Goal: Obtain resource: Download file/media

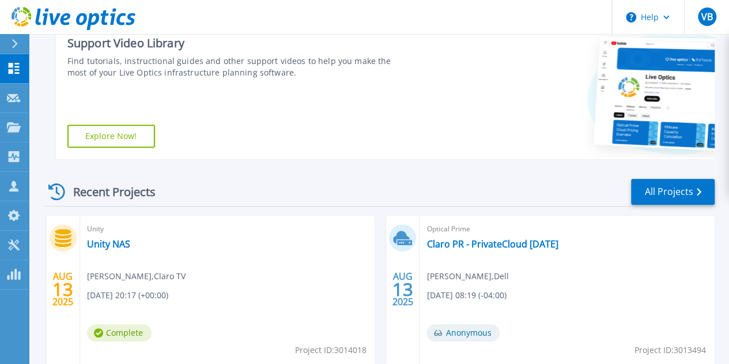
scroll to position [229, 0]
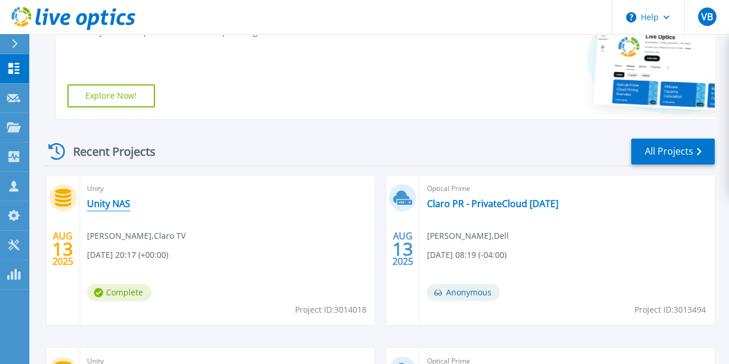
click at [121, 204] on link "Unity NAS" at bounding box center [108, 204] width 43 height 12
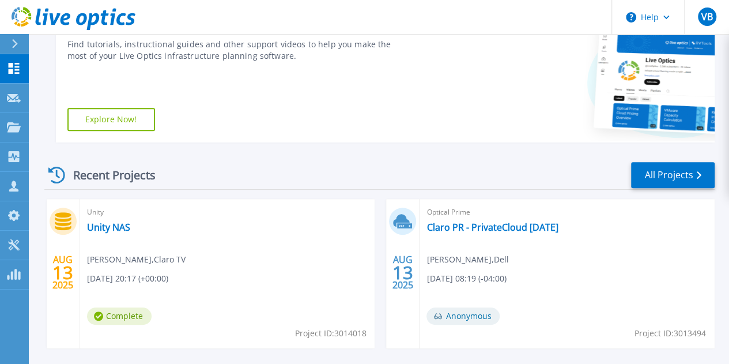
scroll to position [247, 0]
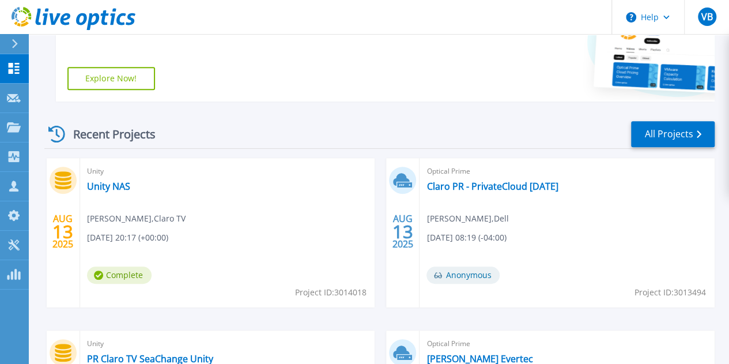
click at [213, 353] on link "PR Claro TV SeaChange Unity" at bounding box center [150, 359] width 126 height 12
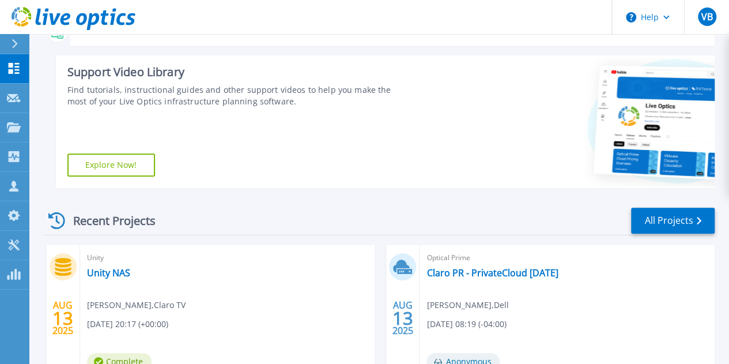
scroll to position [161, 0]
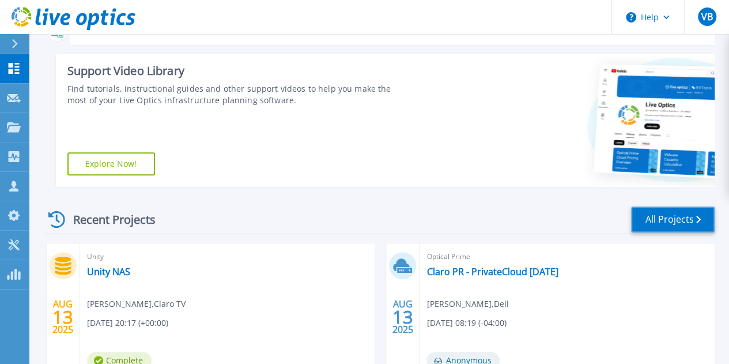
click at [669, 212] on link "All Projects" at bounding box center [673, 219] width 84 height 26
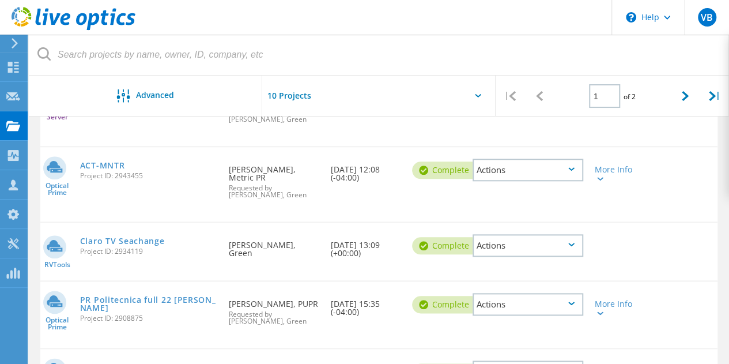
scroll to position [510, 0]
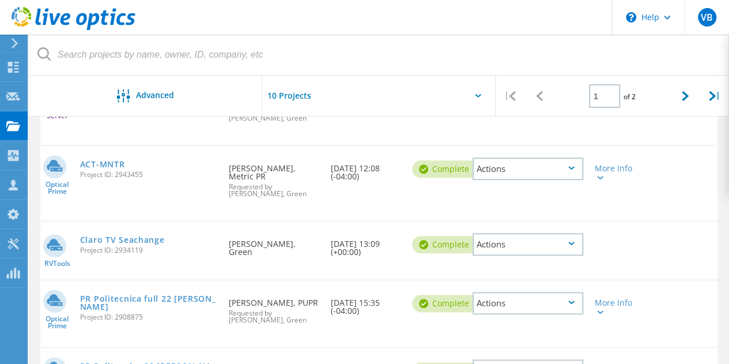
click at [555, 233] on div "Actions" at bounding box center [527, 244] width 111 height 22
click at [530, 235] on div "Share" at bounding box center [528, 244] width 108 height 18
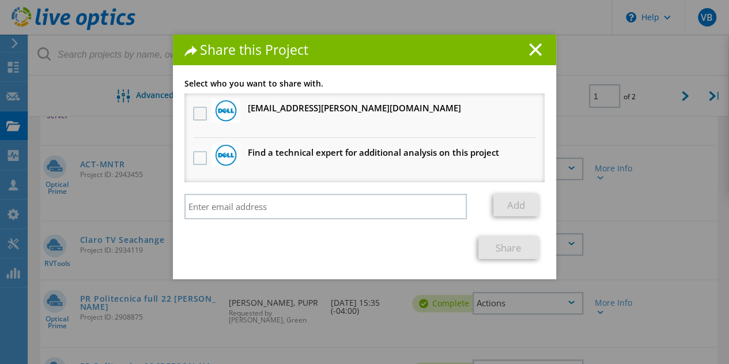
click at [193, 115] on label at bounding box center [201, 114] width 17 height 14
click at [0, 0] on input "checkbox" at bounding box center [0, 0] width 0 height 0
click at [507, 248] on link "Share" at bounding box center [508, 247] width 60 height 22
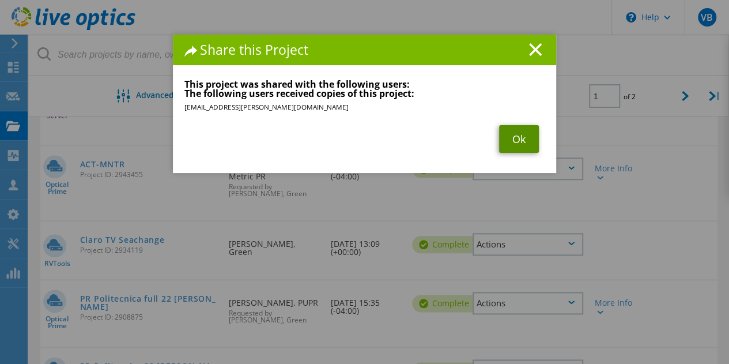
click at [509, 139] on link "Ok" at bounding box center [519, 139] width 40 height 28
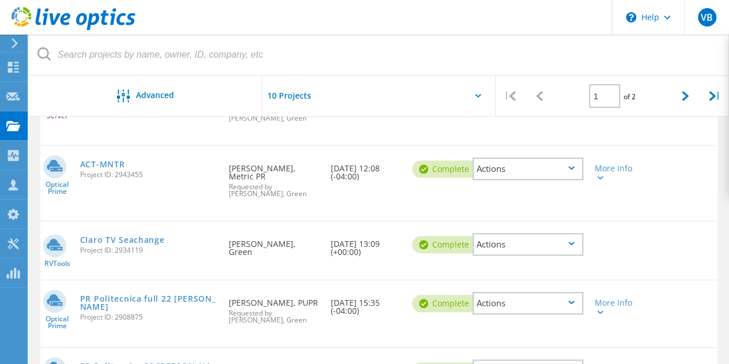
click at [713, 270] on div "RVTools Claro TV Seachange Project ID: 2934119 Requested By Victor Burguillos, …" at bounding box center [378, 250] width 677 height 58
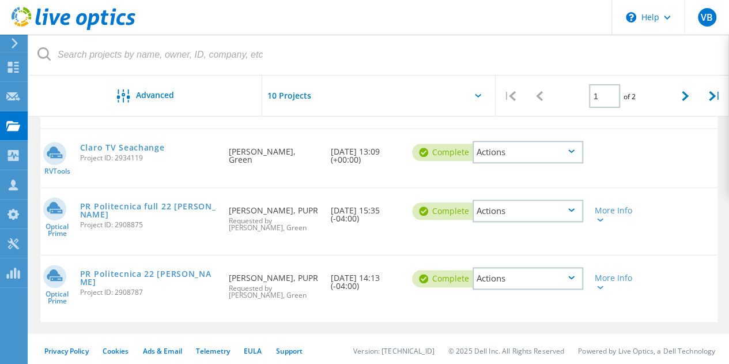
scroll to position [614, 0]
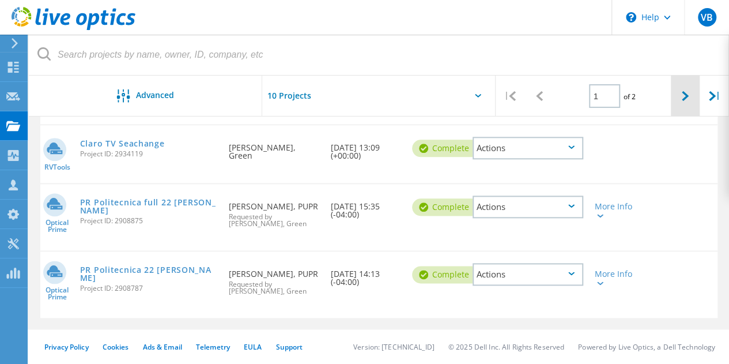
click at [675, 103] on div at bounding box center [685, 95] width 29 height 41
type input "2"
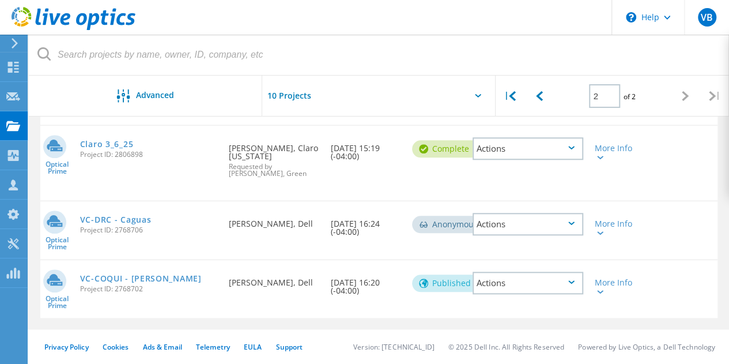
scroll to position [471, 0]
click at [532, 225] on div "Actions" at bounding box center [527, 224] width 111 height 22
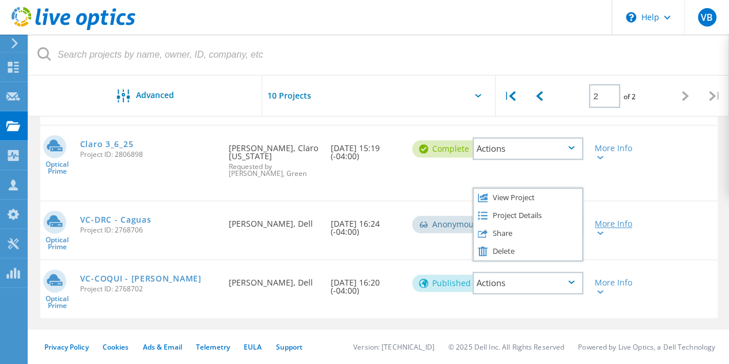
click at [632, 222] on div "More Info" at bounding box center [616, 228] width 43 height 16
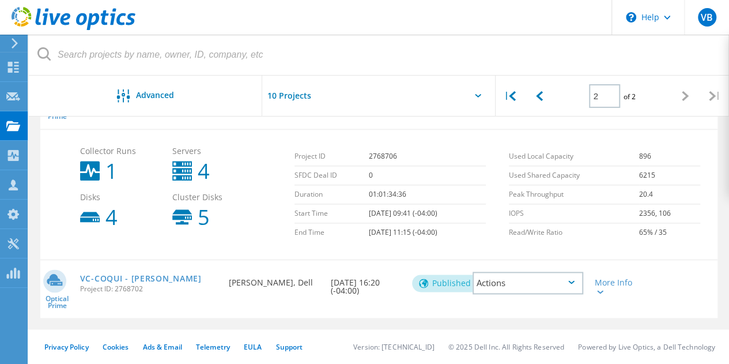
scroll to position [600, 0]
click at [614, 286] on div "More Info" at bounding box center [616, 286] width 43 height 16
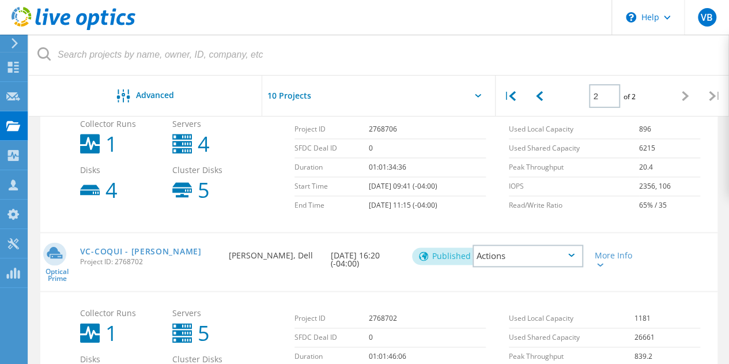
scroll to position [620, 0]
click at [137, 251] on div "VC-COQUI - Hato Rey Project ID: 2768702" at bounding box center [148, 255] width 149 height 44
click at [136, 255] on link "VC-COQUI - Hato Rey" at bounding box center [141, 251] width 122 height 8
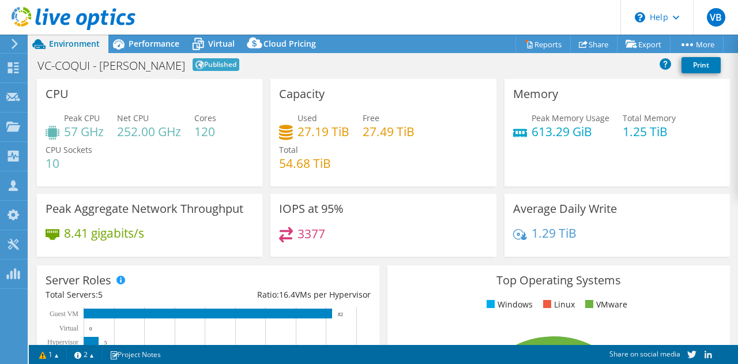
select select "USD"
click at [157, 40] on span "Performance" at bounding box center [153, 43] width 51 height 11
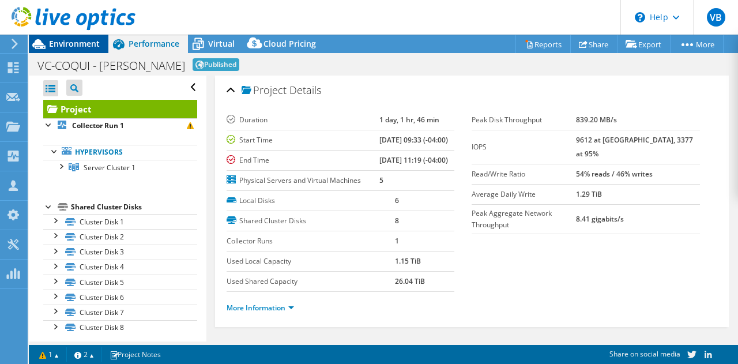
click at [66, 48] on span "Environment" at bounding box center [74, 43] width 51 height 11
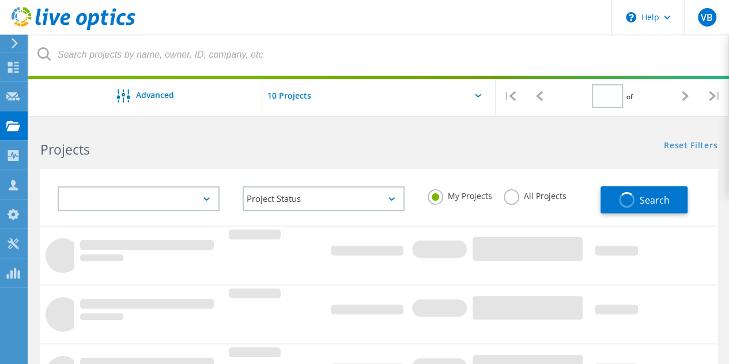
type input "2"
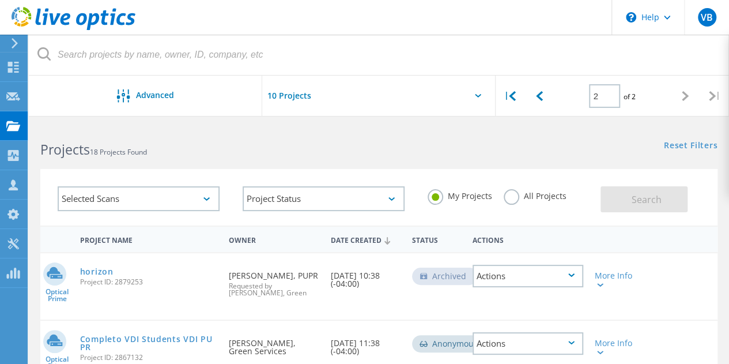
scroll to position [471, 0]
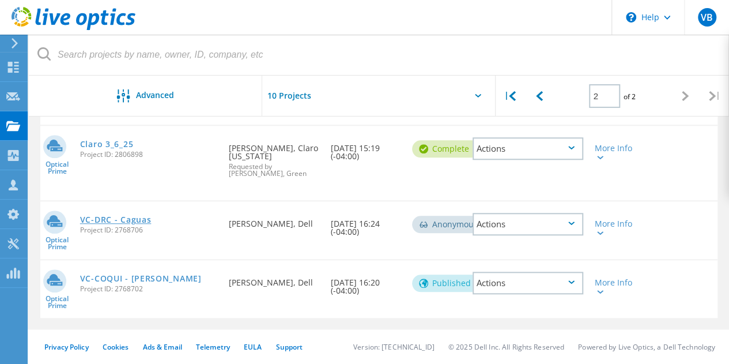
click at [133, 219] on link "VC-DRC - Caguas" at bounding box center [115, 219] width 71 height 8
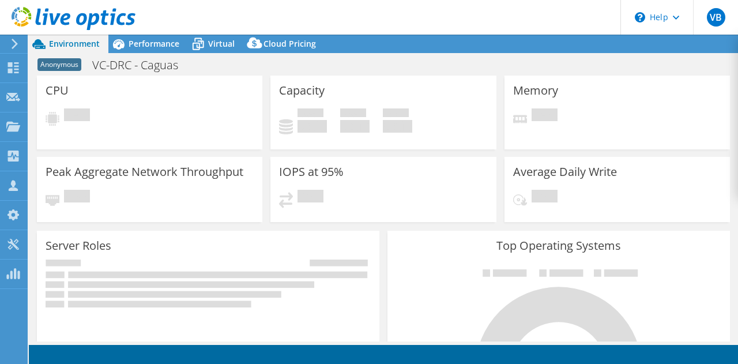
select select "USD"
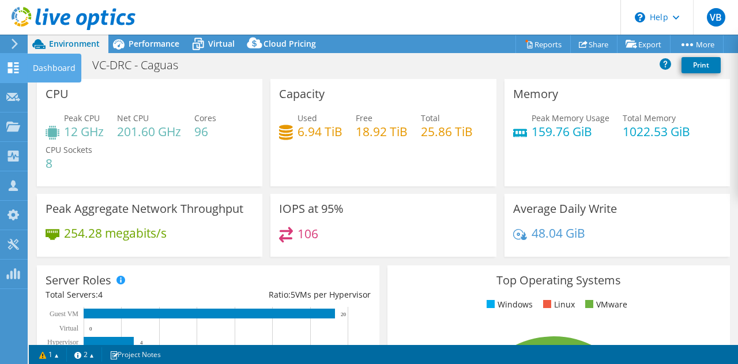
click at [17, 65] on use at bounding box center [13, 67] width 11 height 11
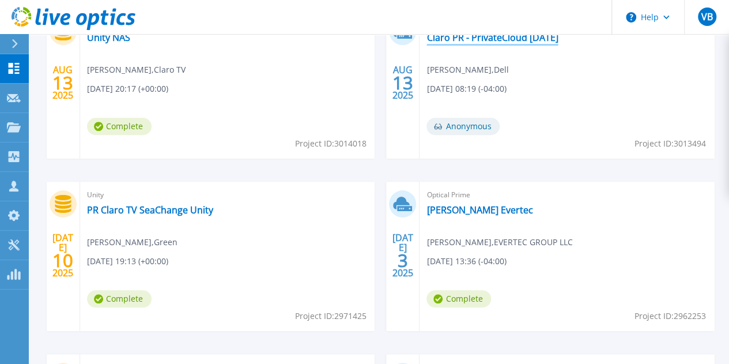
scroll to position [396, 0]
click at [426, 205] on link "Graja VxRAIl Evertec" at bounding box center [479, 209] width 106 height 12
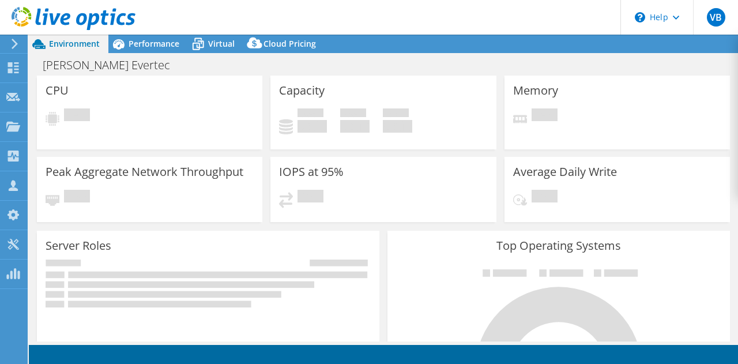
select select "USD"
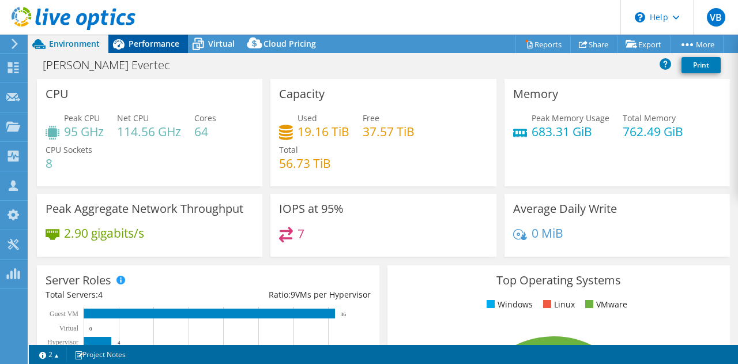
click at [154, 39] on span "Performance" at bounding box center [153, 43] width 51 height 11
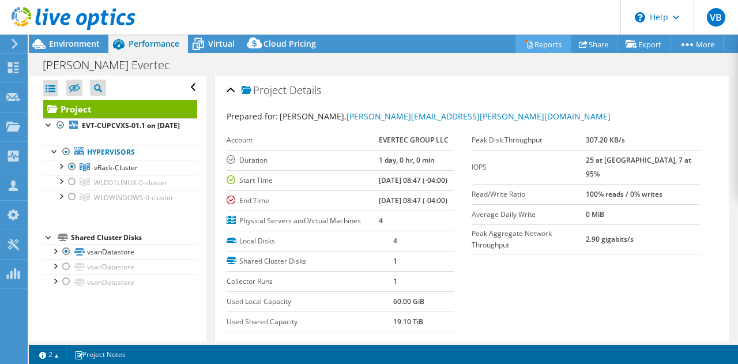
click at [544, 46] on link "Reports" at bounding box center [542, 44] width 55 height 18
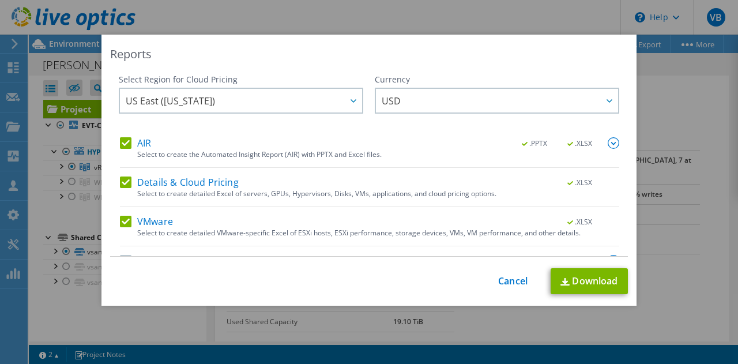
click at [120, 181] on label "Details & Cloud Pricing" at bounding box center [179, 182] width 119 height 12
click at [0, 0] on input "Details & Cloud Pricing" at bounding box center [0, 0] width 0 height 0
click at [120, 222] on label "VMware" at bounding box center [146, 221] width 53 height 12
click at [0, 0] on input "VMware" at bounding box center [0, 0] width 0 height 0
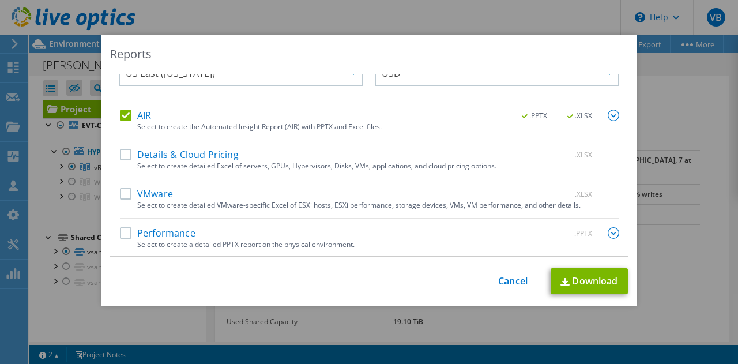
click at [123, 229] on label "Performance" at bounding box center [157, 233] width 75 height 12
click at [0, 0] on input "Performance" at bounding box center [0, 0] width 0 height 0
click at [568, 232] on span ".PPTX" at bounding box center [580, 233] width 44 height 8
click at [527, 115] on span ".PPTX" at bounding box center [535, 116] width 44 height 8
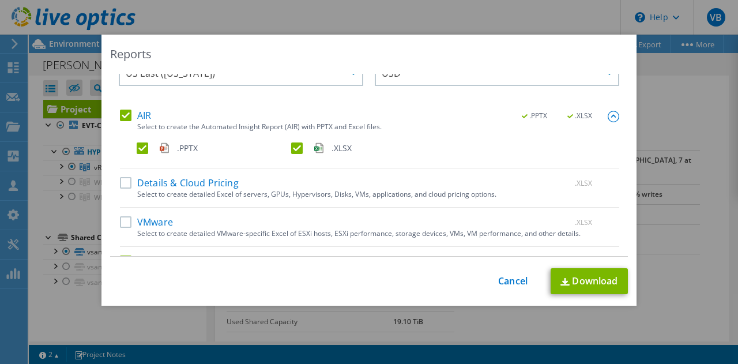
click at [291, 146] on label ".XLSX" at bounding box center [367, 148] width 152 height 12
click at [0, 0] on input ".XLSX" at bounding box center [0, 0] width 0 height 0
click at [583, 274] on link "Download" at bounding box center [588, 281] width 77 height 26
click at [504, 284] on link "Cancel" at bounding box center [512, 280] width 29 height 11
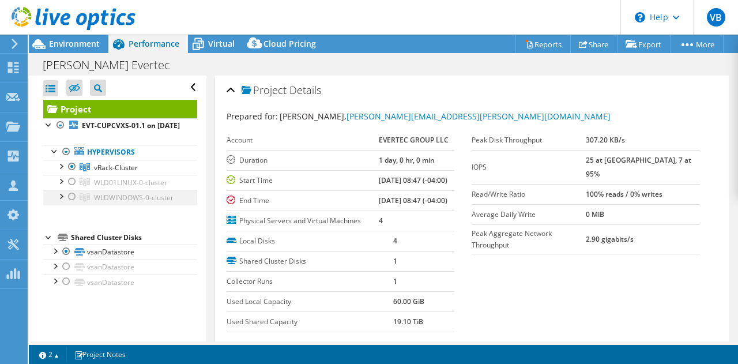
click at [73, 203] on div at bounding box center [72, 197] width 12 height 14
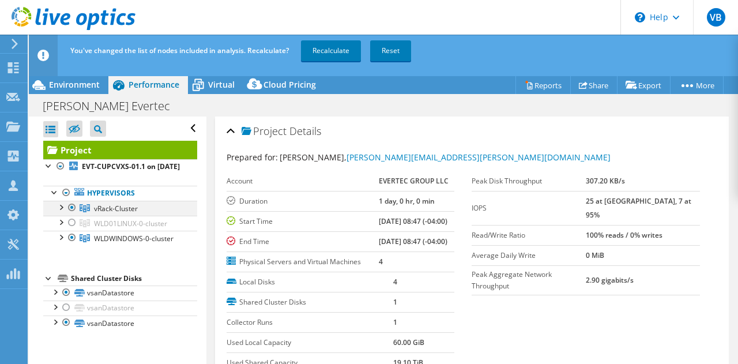
click at [71, 214] on div at bounding box center [72, 208] width 12 height 14
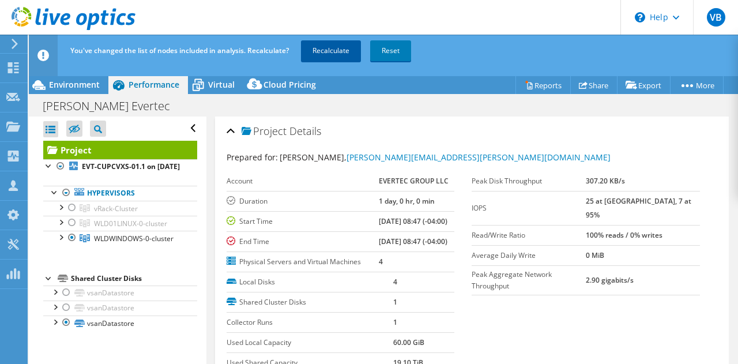
click at [338, 55] on link "Recalculate" at bounding box center [331, 50] width 60 height 21
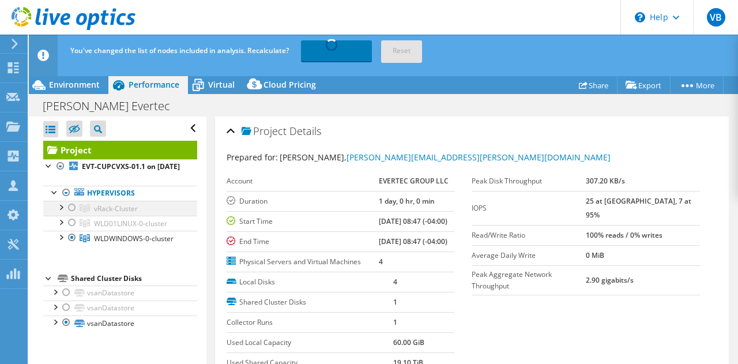
click at [59, 212] on div at bounding box center [61, 207] width 12 height 12
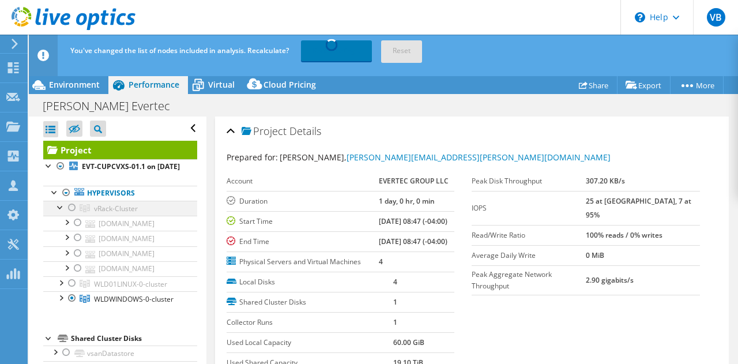
click at [59, 212] on div at bounding box center [61, 207] width 12 height 12
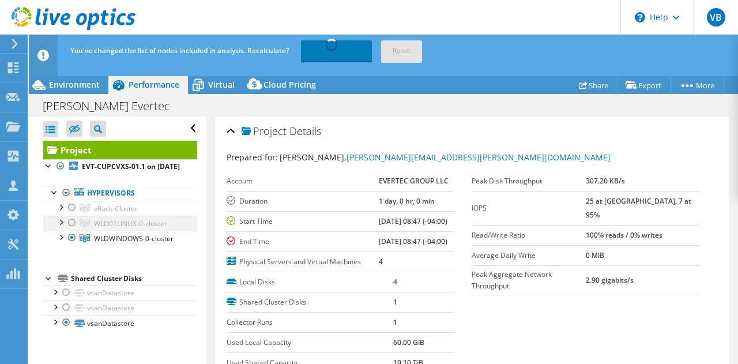
click at [60, 227] on div at bounding box center [61, 221] width 12 height 12
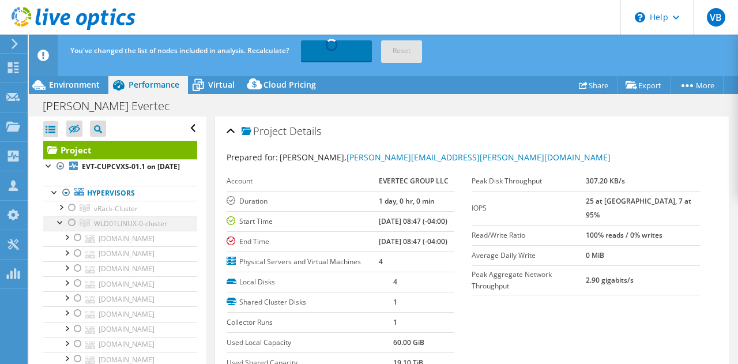
click at [60, 227] on div at bounding box center [61, 221] width 12 height 12
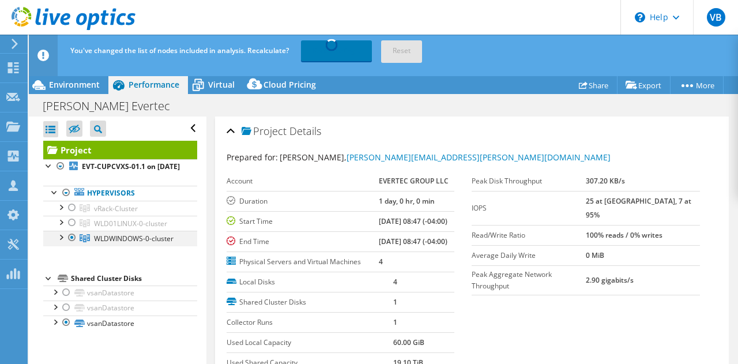
click at [59, 242] on div at bounding box center [61, 236] width 12 height 12
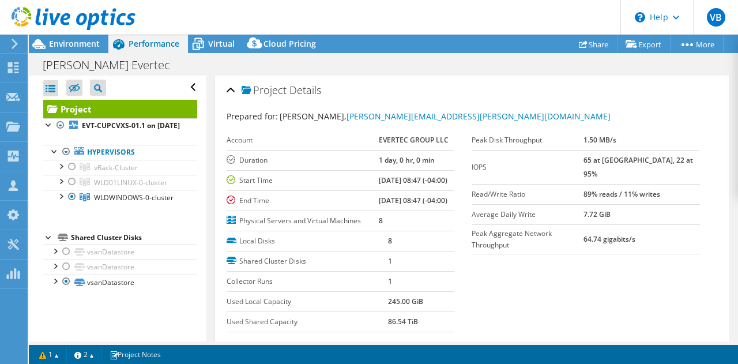
scroll to position [0, 0]
click at [78, 40] on span "Environment" at bounding box center [74, 43] width 51 height 11
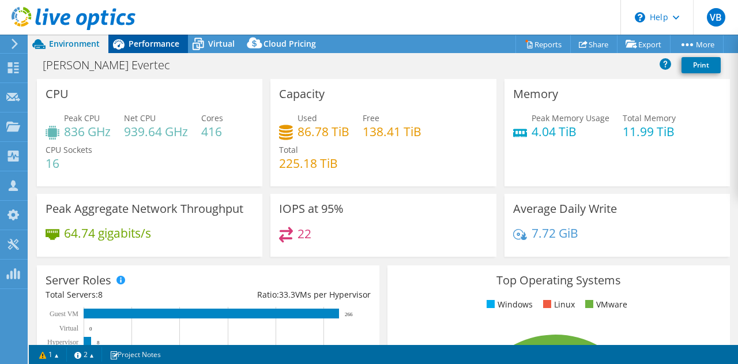
click at [138, 41] on span "Performance" at bounding box center [153, 43] width 51 height 11
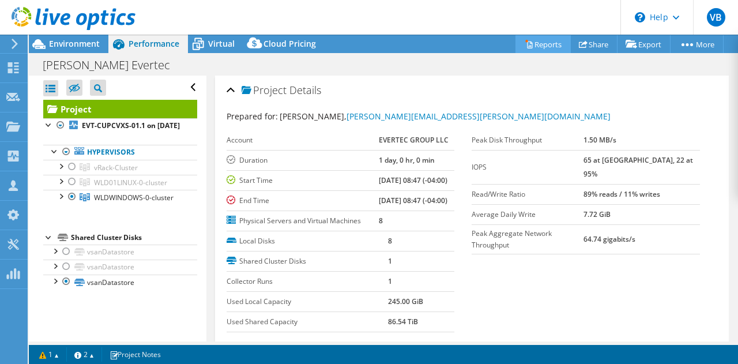
click at [535, 37] on link "Reports" at bounding box center [542, 44] width 55 height 18
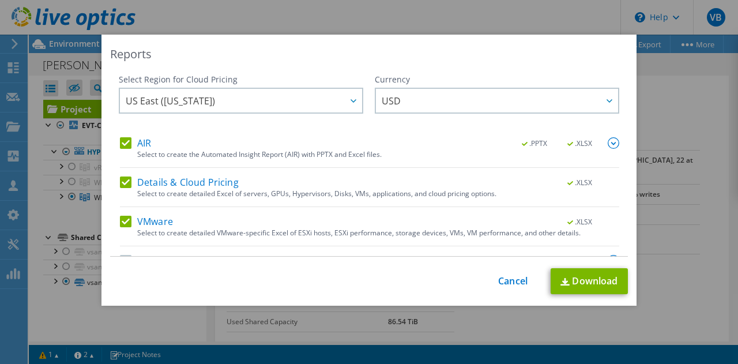
click at [124, 179] on label "Details & Cloud Pricing" at bounding box center [179, 182] width 119 height 12
click at [0, 0] on input "Details & Cloud Pricing" at bounding box center [0, 0] width 0 height 0
click at [120, 220] on label "VMware" at bounding box center [146, 221] width 53 height 12
click at [0, 0] on input "VMware" at bounding box center [0, 0] width 0 height 0
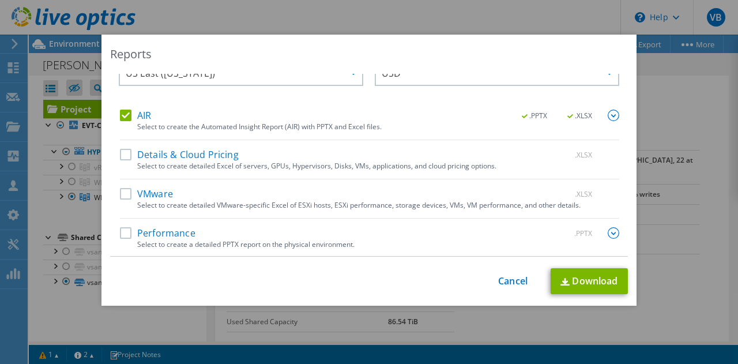
click at [123, 230] on label "Performance" at bounding box center [157, 233] width 75 height 12
click at [0, 0] on input "Performance" at bounding box center [0, 0] width 0 height 0
click at [569, 116] on span ".XLSX" at bounding box center [579, 116] width 43 height 8
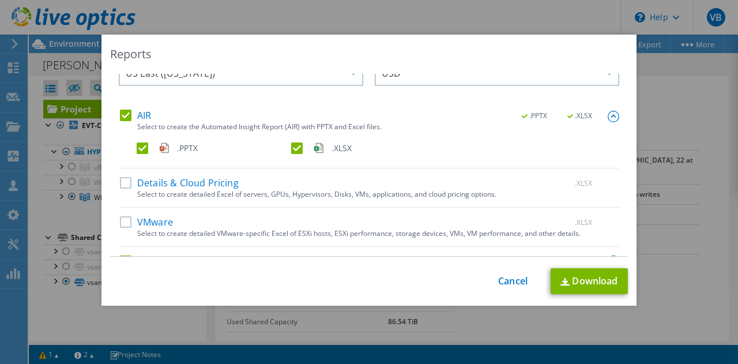
click at [294, 138] on div "AIR .PPTX .XLSX Select to create the Automated Insight Report (AIR) with PPTX a…" at bounding box center [369, 138] width 499 height 59
click at [293, 145] on label ".XLSX" at bounding box center [367, 148] width 152 height 12
click at [0, 0] on input ".XLSX" at bounding box center [0, 0] width 0 height 0
click at [591, 292] on link "Download" at bounding box center [588, 281] width 77 height 26
click at [513, 275] on link "Cancel" at bounding box center [512, 280] width 29 height 11
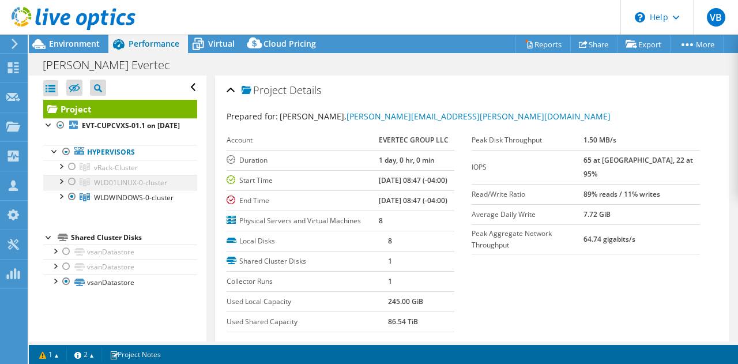
click at [73, 188] on div at bounding box center [72, 182] width 12 height 14
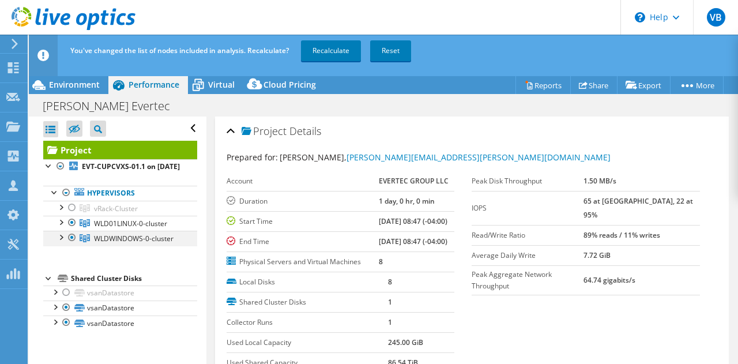
click at [71, 244] on div at bounding box center [72, 237] width 12 height 14
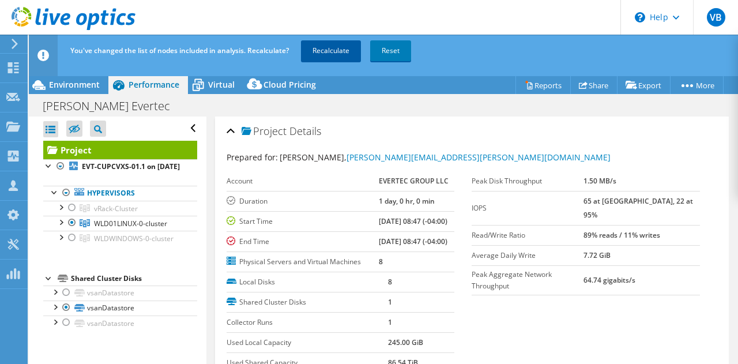
click at [339, 54] on link "Recalculate" at bounding box center [331, 50] width 60 height 21
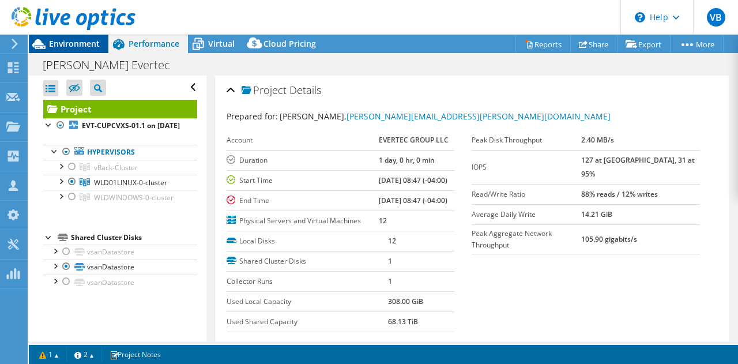
click at [90, 41] on span "Environment" at bounding box center [74, 43] width 51 height 11
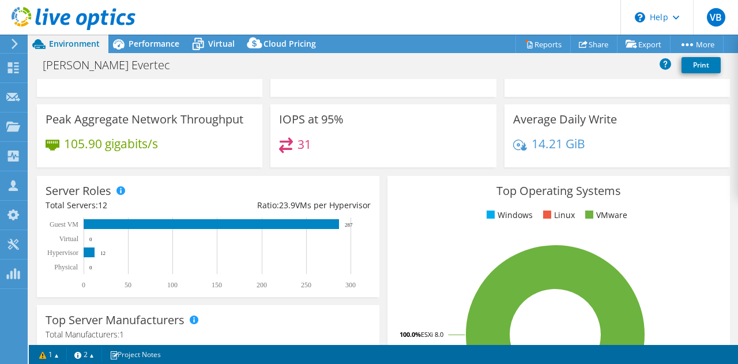
scroll to position [0, 0]
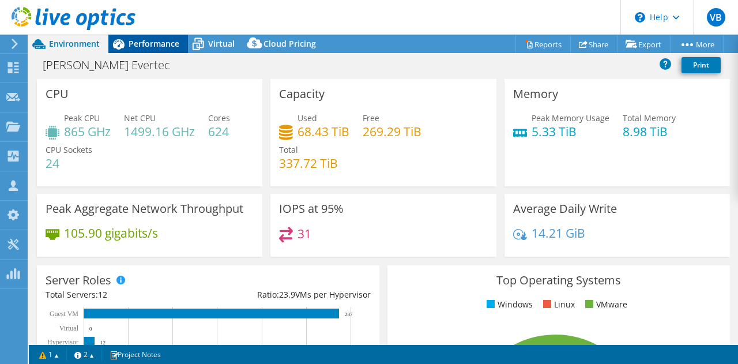
click at [152, 40] on span "Performance" at bounding box center [153, 43] width 51 height 11
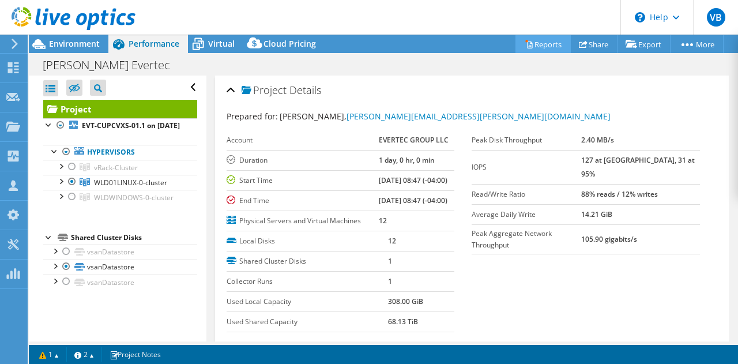
click at [531, 48] on link "Reports" at bounding box center [542, 44] width 55 height 18
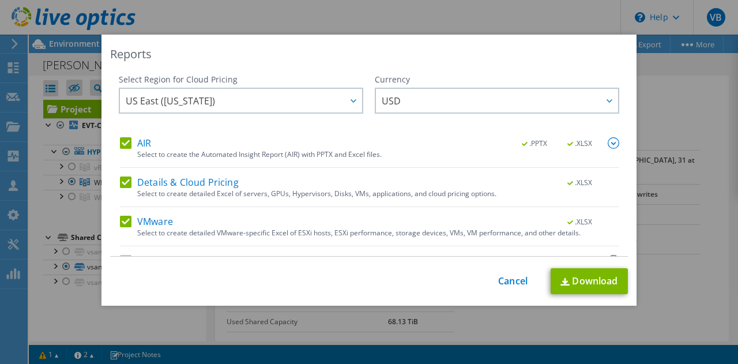
click at [607, 147] on img at bounding box center [613, 143] width 12 height 12
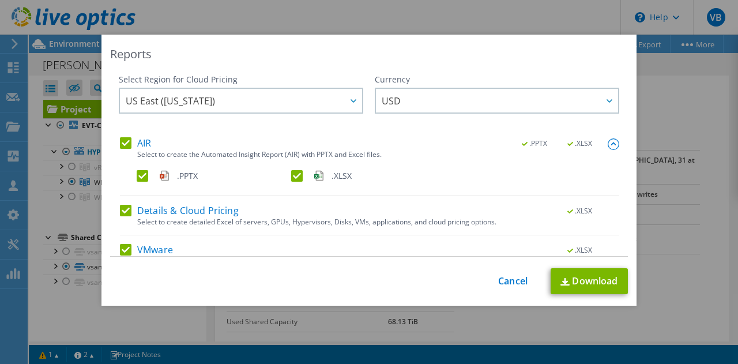
click at [291, 177] on label ".XLSX" at bounding box center [367, 176] width 152 height 12
click at [0, 0] on input ".XLSX" at bounding box center [0, 0] width 0 height 0
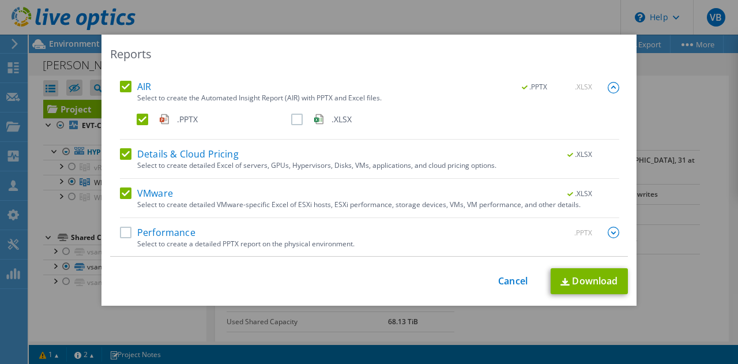
click at [122, 153] on label "Details & Cloud Pricing" at bounding box center [179, 154] width 119 height 12
click at [0, 0] on input "Details & Cloud Pricing" at bounding box center [0, 0] width 0 height 0
click at [124, 195] on label "VMware" at bounding box center [146, 193] width 53 height 12
click at [0, 0] on input "VMware" at bounding box center [0, 0] width 0 height 0
click at [126, 232] on label "Performance" at bounding box center [157, 232] width 75 height 12
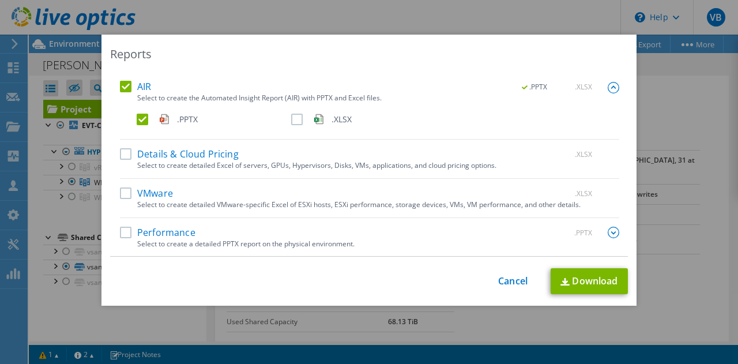
click at [0, 0] on input "Performance" at bounding box center [0, 0] width 0 height 0
click at [593, 273] on link "Download" at bounding box center [588, 281] width 77 height 26
click at [655, 96] on div "Reports Select Region for Cloud Pricing Asia Pacific ([GEOGRAPHIC_DATA]) [GEOGR…" at bounding box center [369, 182] width 738 height 294
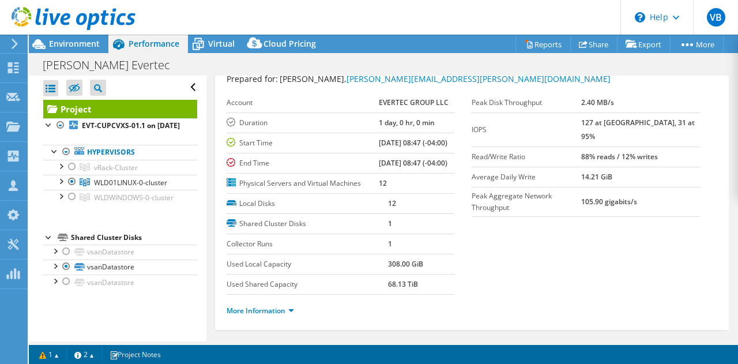
scroll to position [0, 0]
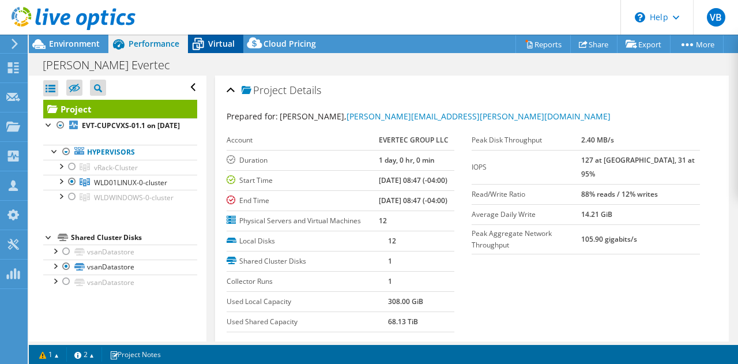
click at [216, 36] on div "Virtual" at bounding box center [215, 44] width 55 height 18
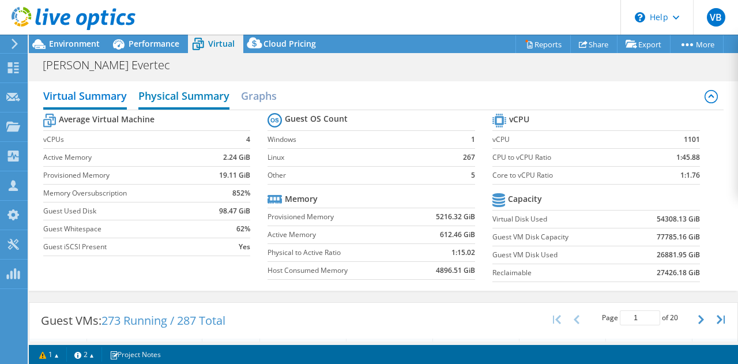
click at [207, 88] on h2 "Physical Summary" at bounding box center [183, 96] width 91 height 25
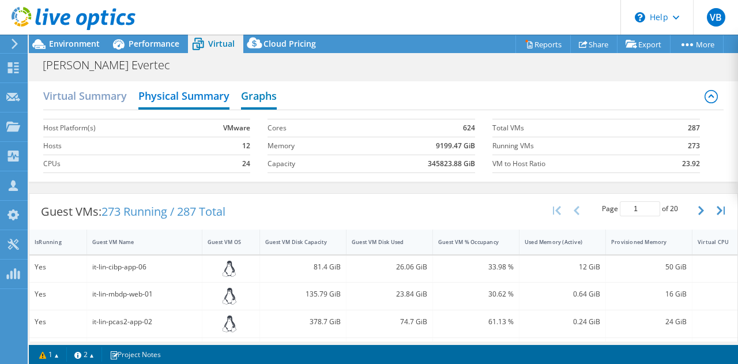
click at [257, 94] on h2 "Graphs" at bounding box center [259, 96] width 36 height 25
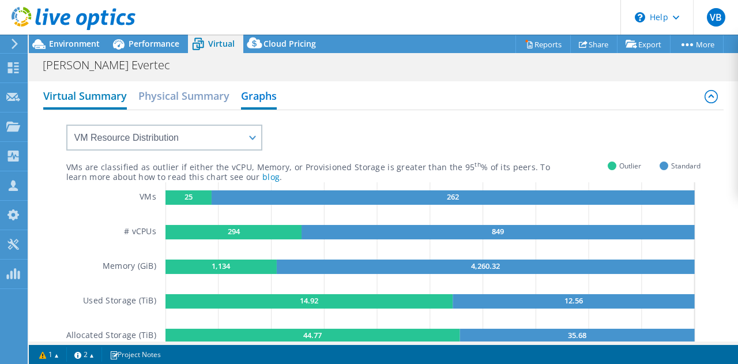
click at [100, 100] on h2 "Virtual Summary" at bounding box center [85, 96] width 84 height 25
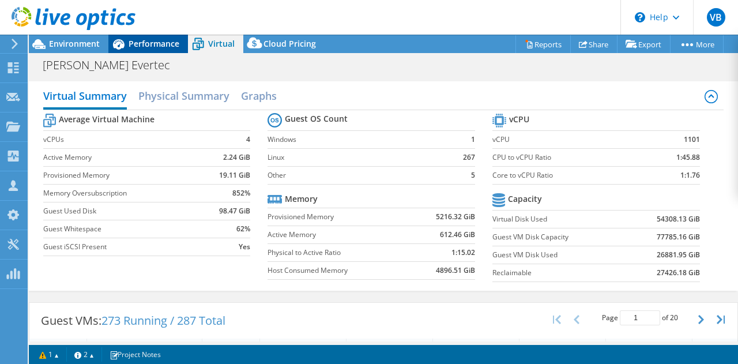
click at [157, 44] on span "Performance" at bounding box center [153, 43] width 51 height 11
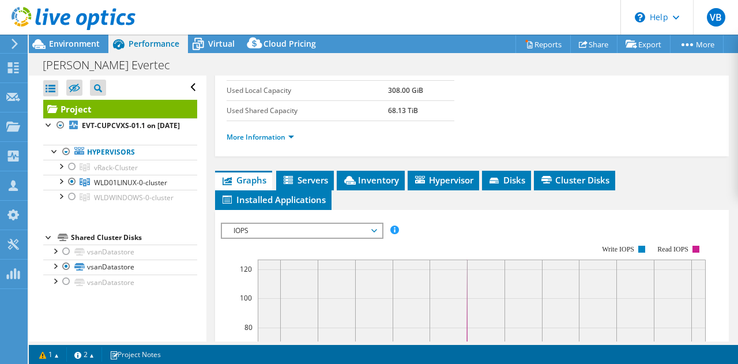
scroll to position [211, 0]
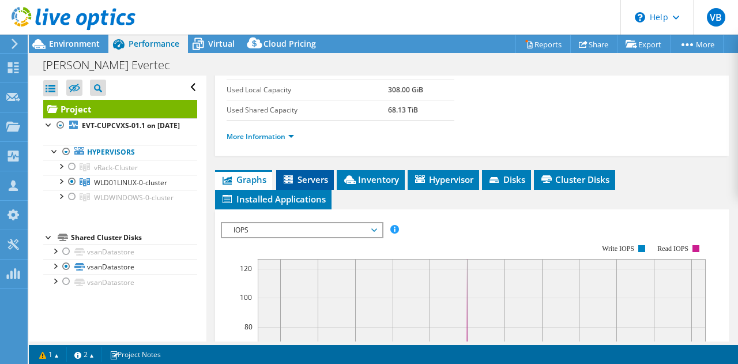
click at [300, 185] on span "Servers" at bounding box center [305, 179] width 46 height 12
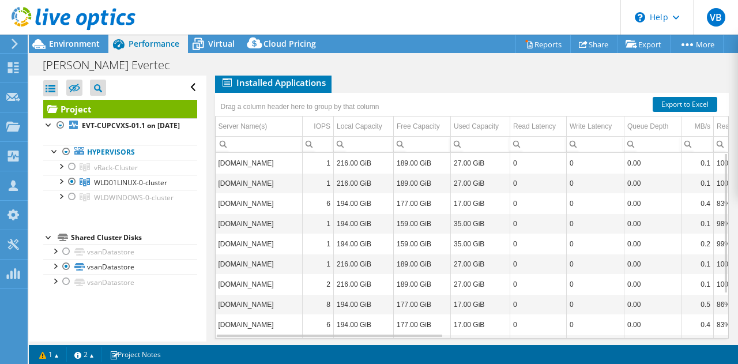
scroll to position [345, 0]
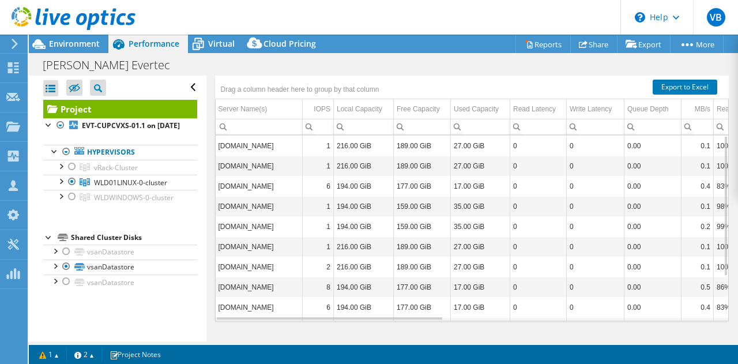
click at [454, 51] on span "Hypervisor" at bounding box center [443, 46] width 60 height 12
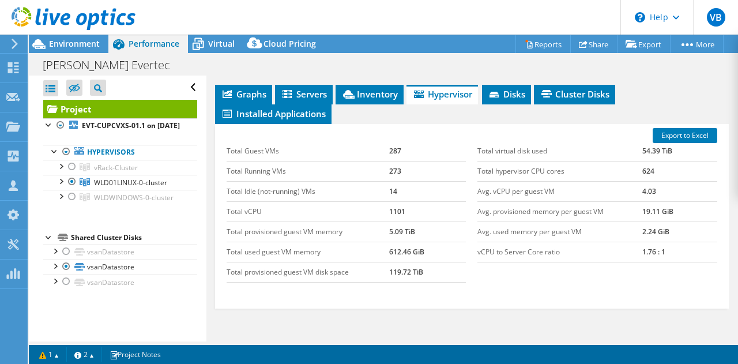
scroll to position [205, 0]
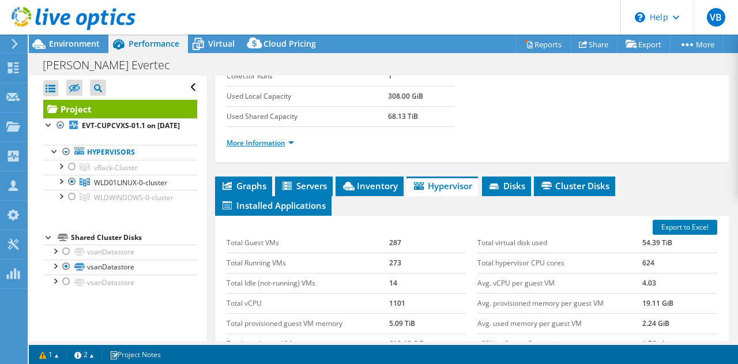
click at [286, 148] on link "More Information" at bounding box center [259, 143] width 67 height 10
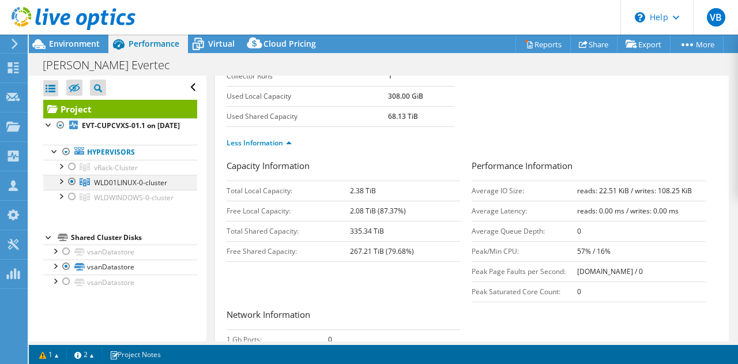
click at [61, 184] on div at bounding box center [61, 181] width 12 height 12
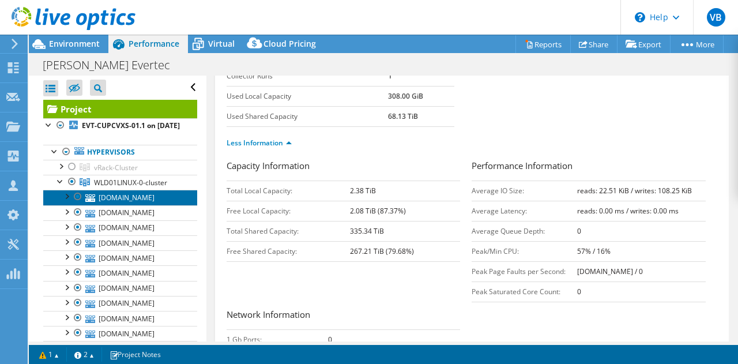
click at [149, 205] on link "[DOMAIN_NAME]" at bounding box center [120, 197] width 154 height 15
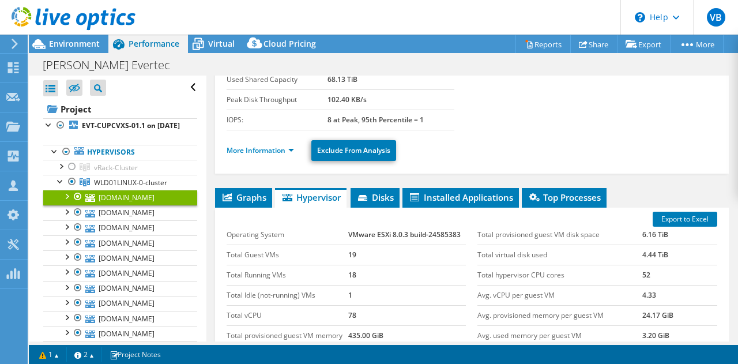
scroll to position [118, 0]
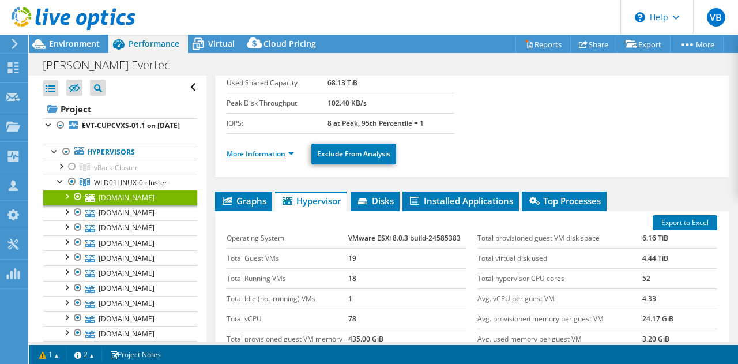
click at [278, 153] on link "More Information" at bounding box center [259, 154] width 67 height 10
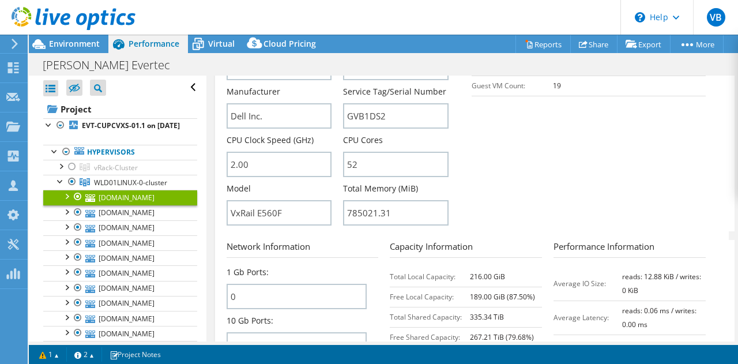
scroll to position [338, 0]
click at [62, 186] on div at bounding box center [61, 181] width 12 height 12
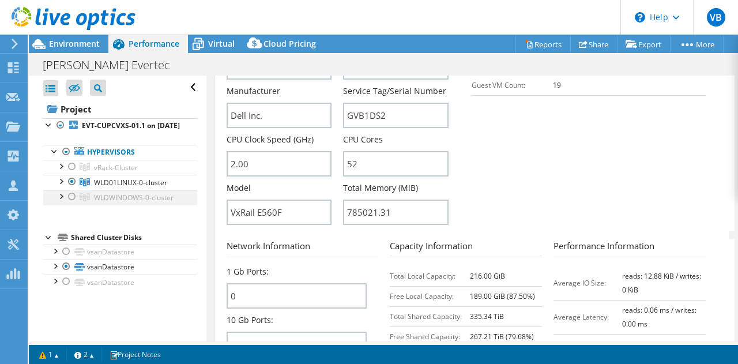
click at [59, 201] on div at bounding box center [61, 196] width 12 height 12
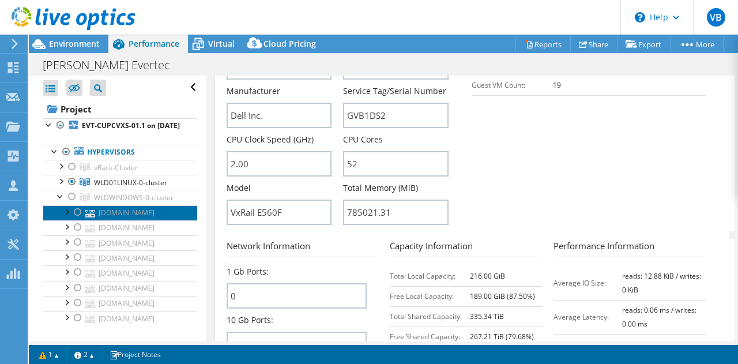
click at [122, 220] on link "[DOMAIN_NAME]" at bounding box center [120, 212] width 154 height 15
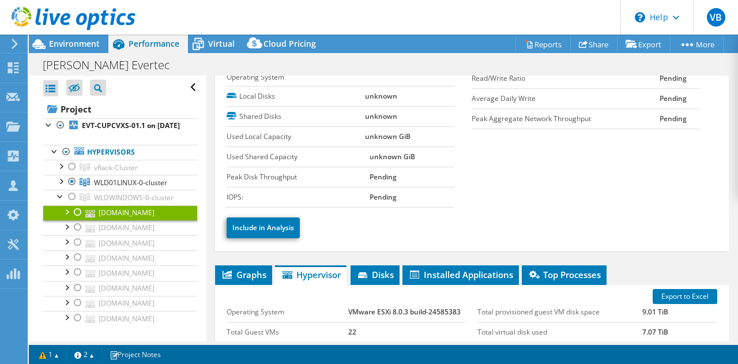
scroll to position [0, 0]
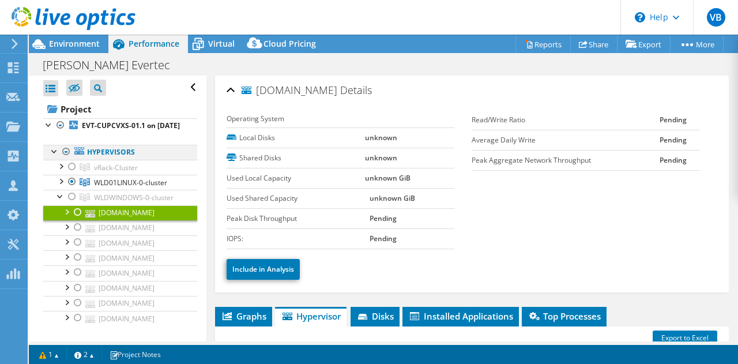
click at [66, 158] on div at bounding box center [66, 152] width 12 height 14
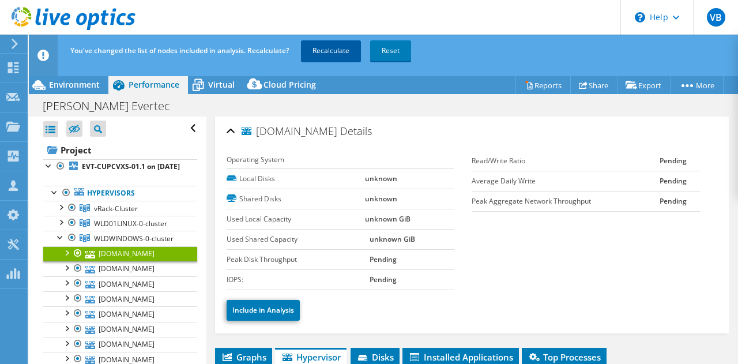
click at [330, 42] on link "Recalculate" at bounding box center [331, 50] width 60 height 21
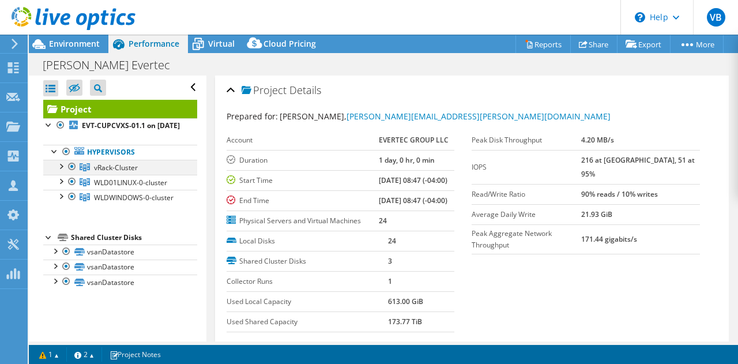
click at [61, 171] on div at bounding box center [61, 166] width 12 height 12
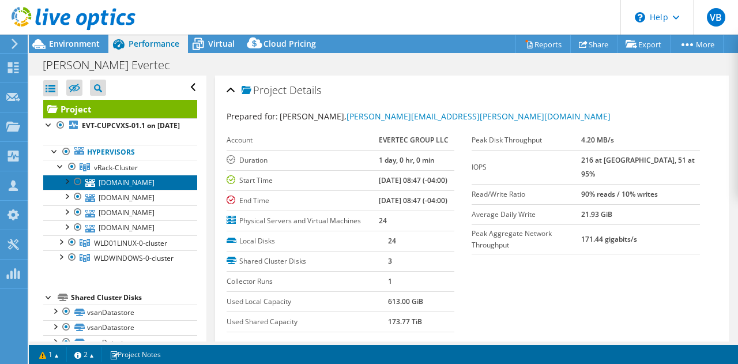
click at [124, 189] on link "[DOMAIN_NAME]" at bounding box center [120, 182] width 154 height 15
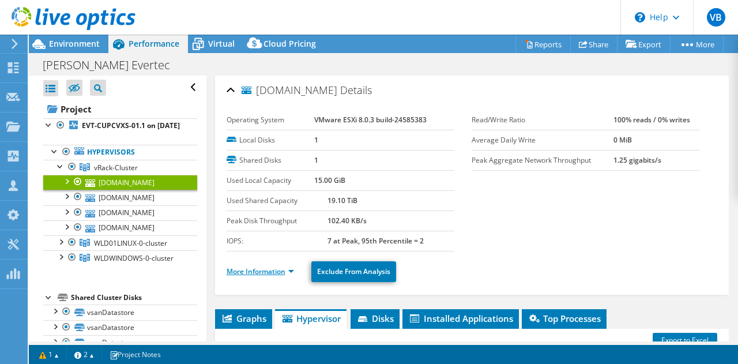
click at [283, 266] on link "More Information" at bounding box center [259, 271] width 67 height 10
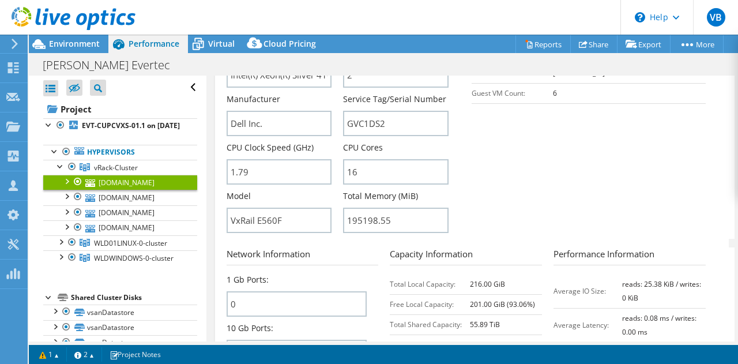
scroll to position [331, 0]
click at [59, 175] on link "WLD01LINUX-0-cluster" at bounding box center [120, 167] width 154 height 15
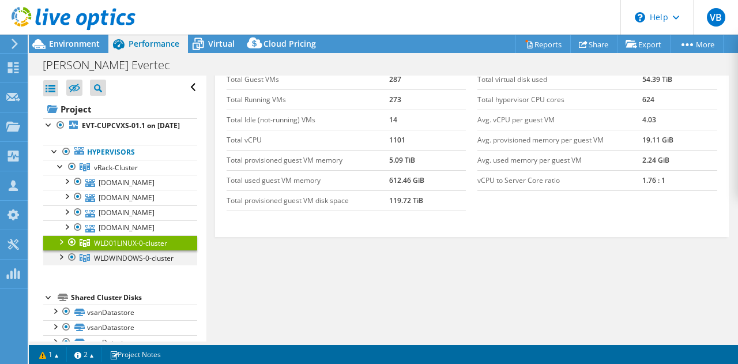
scroll to position [266, 0]
click at [60, 262] on div at bounding box center [61, 256] width 12 height 12
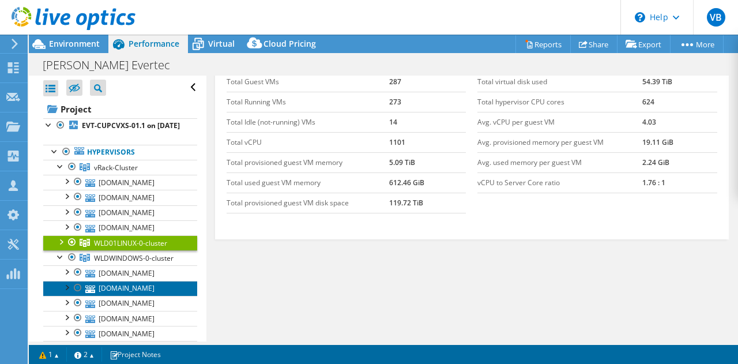
click at [135, 294] on link "[DOMAIN_NAME]" at bounding box center [120, 288] width 154 height 15
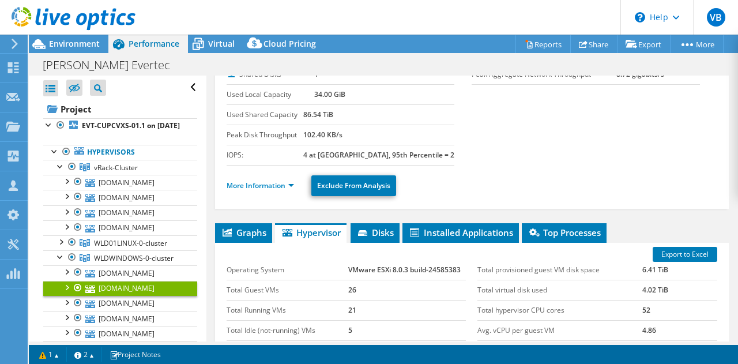
scroll to position [86, 0]
click at [285, 180] on link "More Information" at bounding box center [259, 185] width 67 height 10
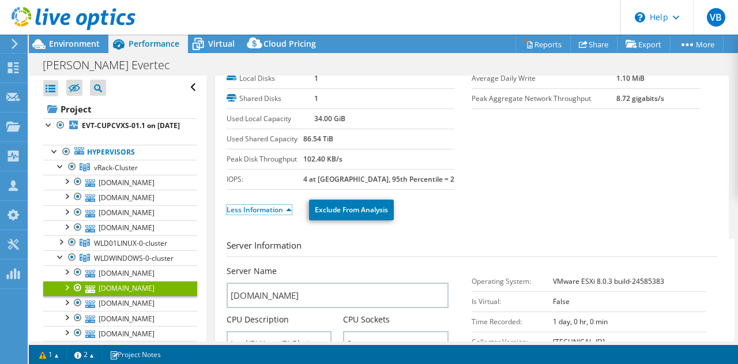
scroll to position [60, 0]
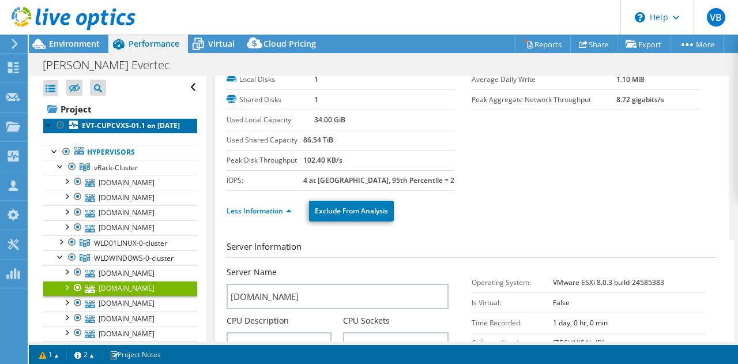
click at [101, 130] on b "EVT-CUPCVXS-01.1 on [DATE]" at bounding box center [131, 125] width 98 height 10
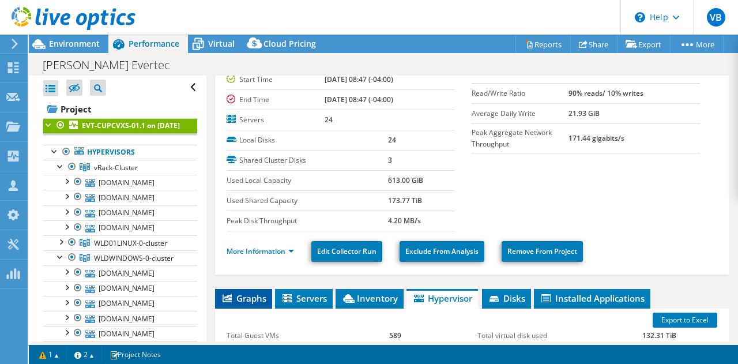
click at [239, 293] on span "Graphs" at bounding box center [244, 298] width 46 height 12
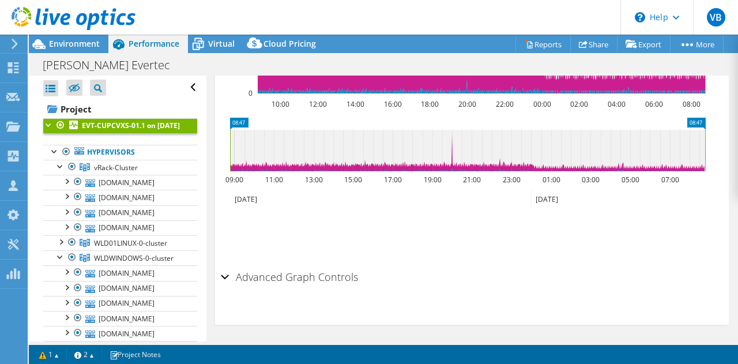
scroll to position [0, 0]
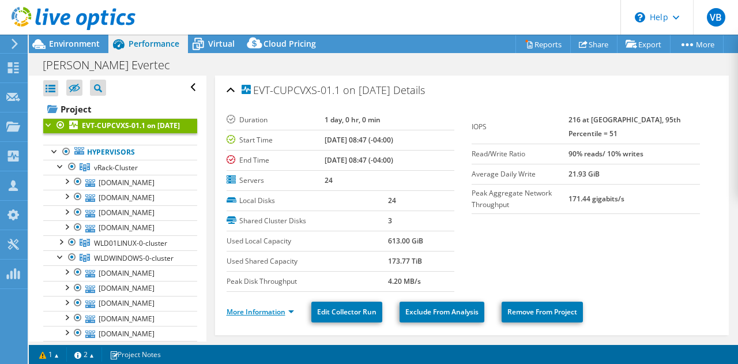
click at [279, 309] on link "More Information" at bounding box center [259, 312] width 67 height 10
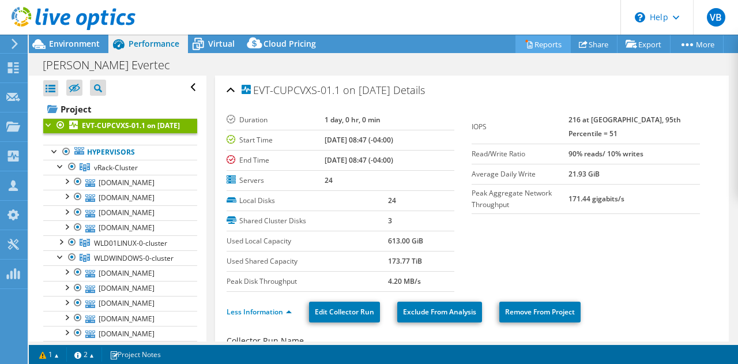
click at [544, 36] on link "Reports" at bounding box center [542, 44] width 55 height 18
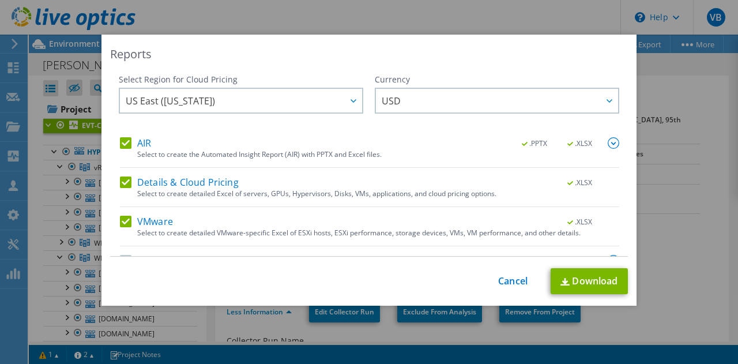
click at [607, 141] on img at bounding box center [613, 143] width 12 height 12
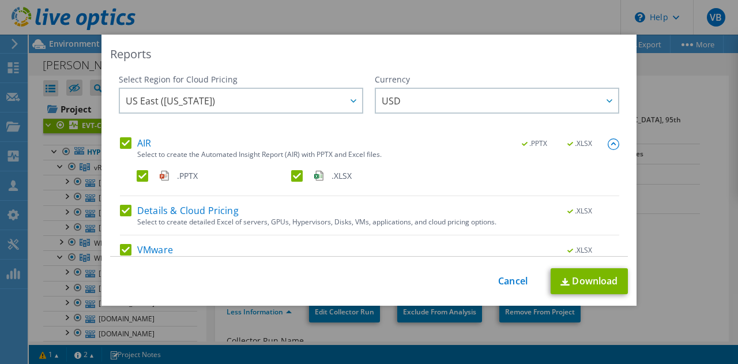
click at [137, 177] on label ".PPTX" at bounding box center [213, 176] width 152 height 12
click at [0, 0] on input ".PPTX" at bounding box center [0, 0] width 0 height 0
click at [120, 214] on label "Details & Cloud Pricing" at bounding box center [179, 211] width 119 height 12
click at [0, 0] on input "Details & Cloud Pricing" at bounding box center [0, 0] width 0 height 0
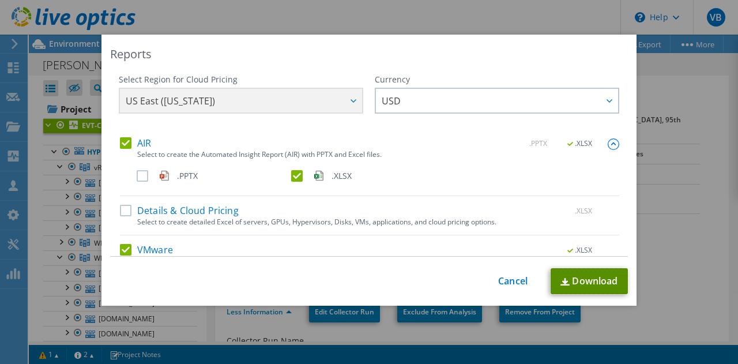
click at [585, 275] on link "Download" at bounding box center [588, 281] width 77 height 26
click at [709, 107] on div "Reports Select Region for Cloud Pricing Asia Pacific ([GEOGRAPHIC_DATA]) [GEOGR…" at bounding box center [369, 182] width 738 height 294
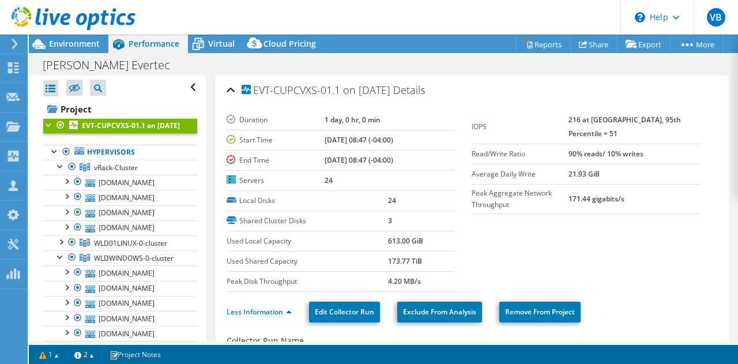
click at [76, 37] on div at bounding box center [67, 19] width 135 height 39
click at [74, 44] on span "Environment" at bounding box center [74, 43] width 51 height 11
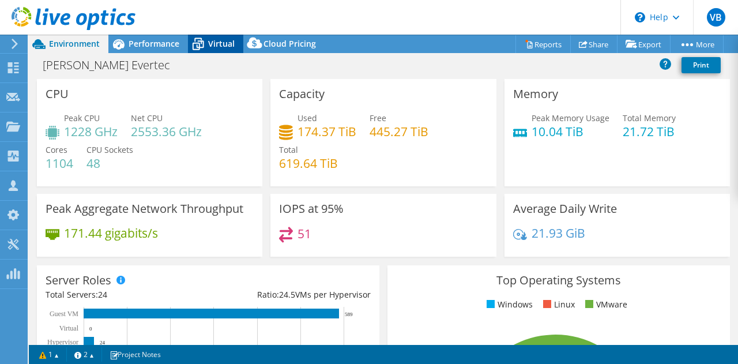
click at [224, 43] on span "Virtual" at bounding box center [221, 43] width 27 height 11
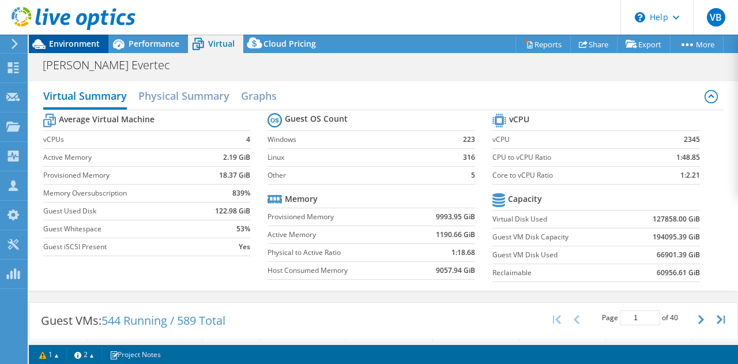
click at [67, 46] on span "Environment" at bounding box center [74, 43] width 51 height 11
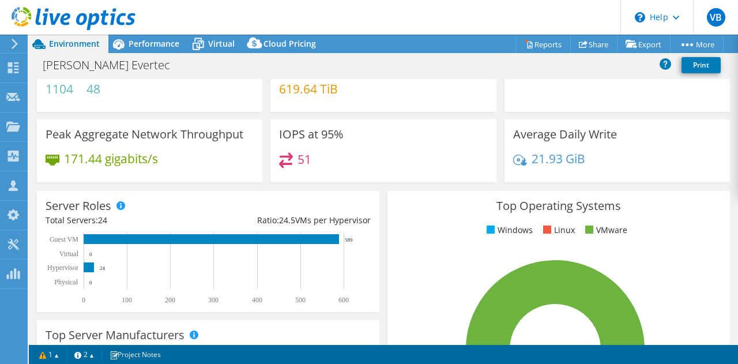
scroll to position [73, 0]
